Goal: Find specific page/section

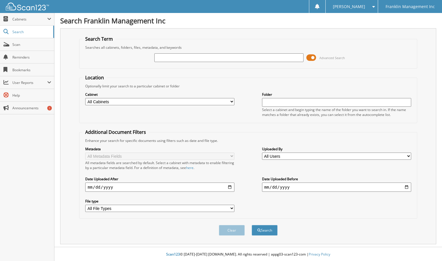
click at [208, 59] on input "text" at bounding box center [228, 57] width 149 height 9
type input "b"
type input "BN061525"
click at [260, 231] on span "submit" at bounding box center [258, 229] width 3 height 3
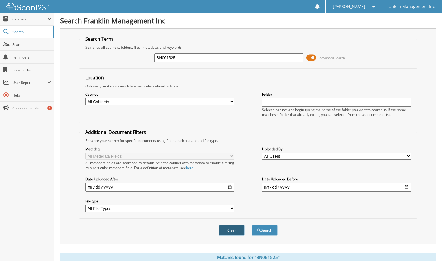
click at [235, 230] on button "Clear" at bounding box center [232, 230] width 26 height 11
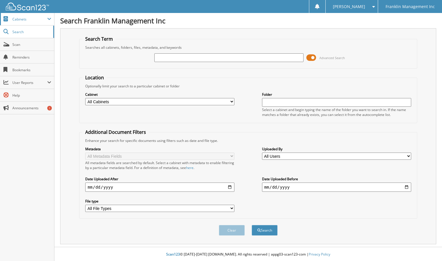
click at [16, 19] on span "Cabinets" at bounding box center [29, 19] width 35 height 5
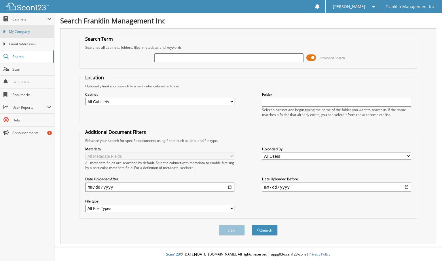
click at [19, 31] on span "My Company" at bounding box center [30, 31] width 42 height 5
